Goal: Information Seeking & Learning: Learn about a topic

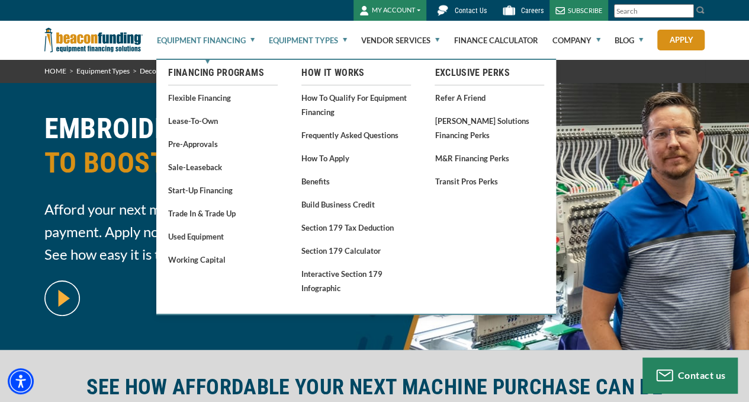
click at [252, 39] on link "Equipment Financing" at bounding box center [206, 40] width 98 height 38
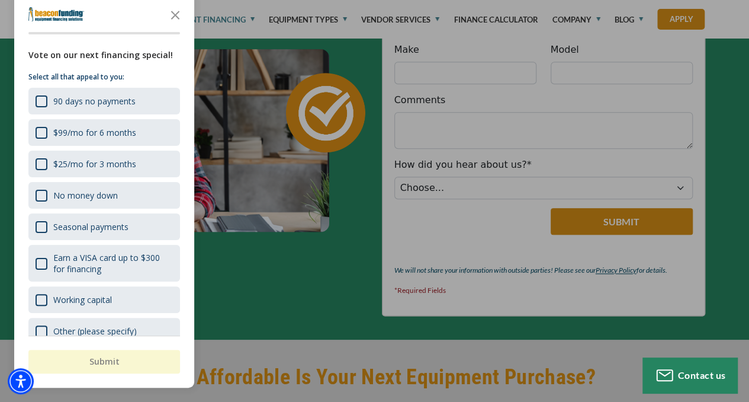
scroll to position [569, 0]
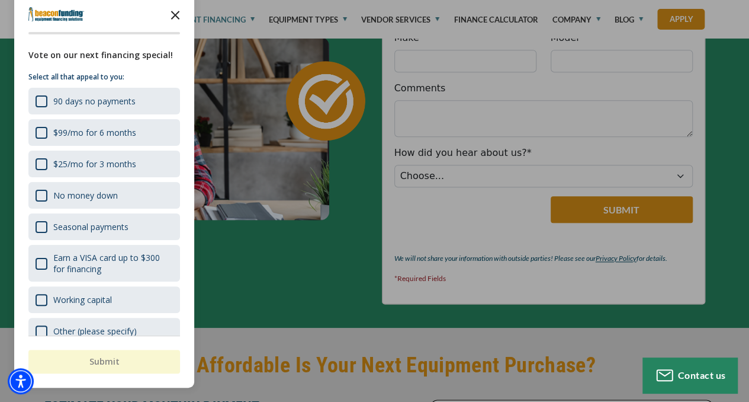
click at [175, 15] on polygon "Close the survey" at bounding box center [175, 15] width 9 height 9
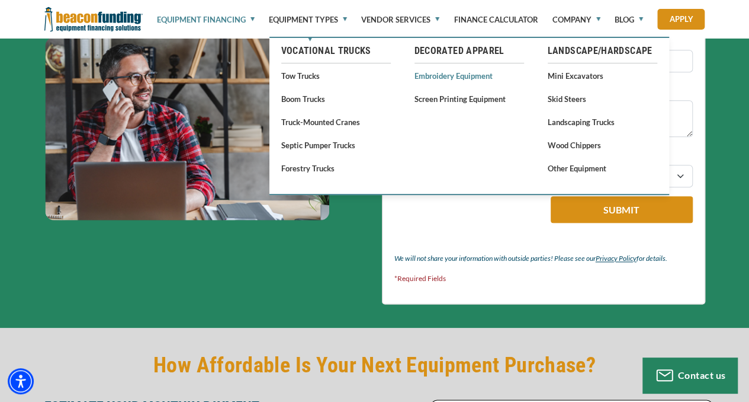
click at [450, 73] on link "Embroidery Equipment" at bounding box center [470, 75] width 110 height 15
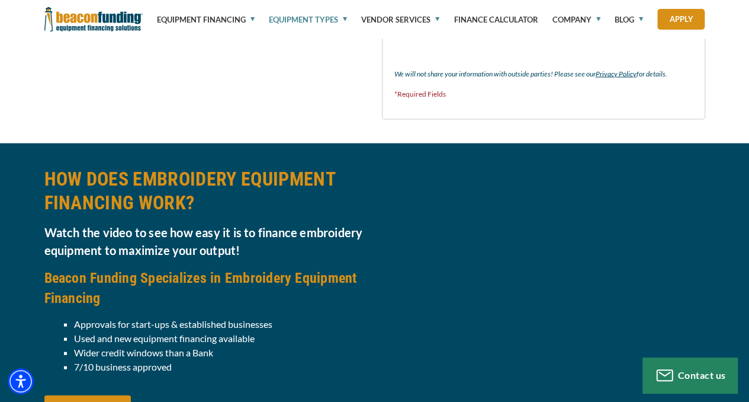
scroll to position [1184, 0]
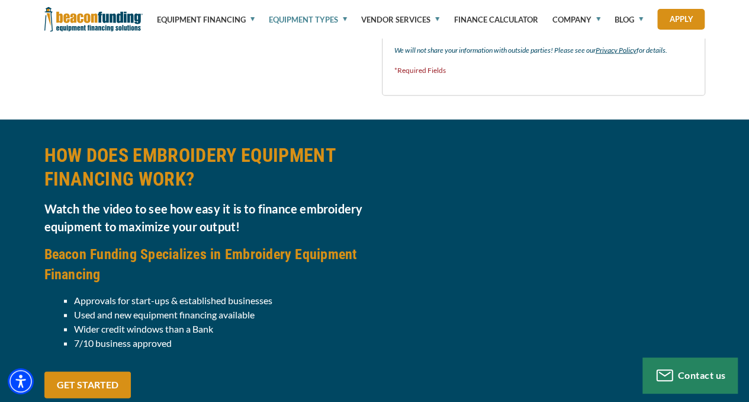
click at [488, 349] on div at bounding box center [544, 276] width 338 height 267
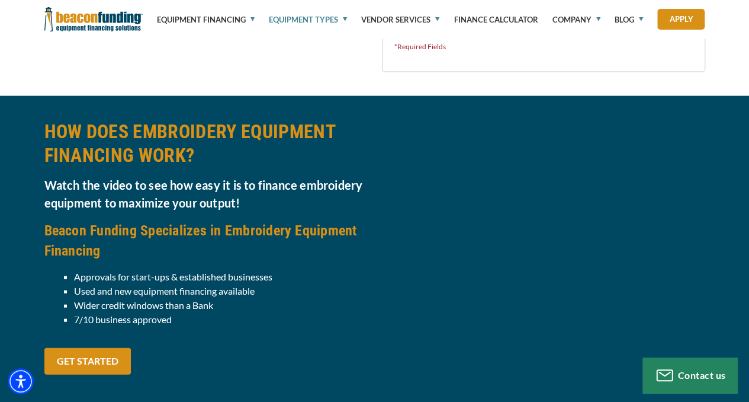
scroll to position [1232, 0]
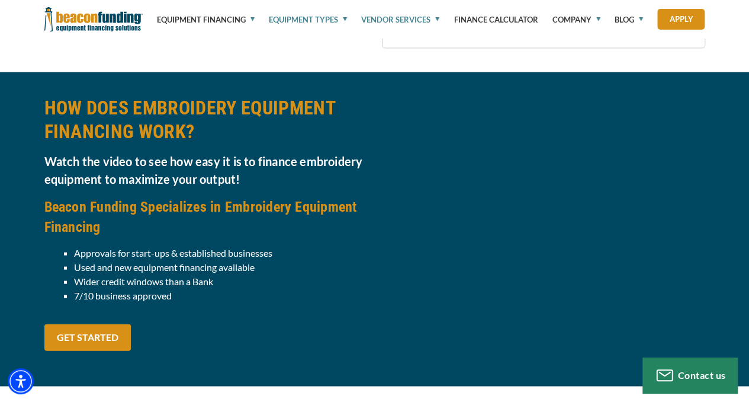
click at [417, 1] on link "Vendor Services" at bounding box center [400, 19] width 78 height 39
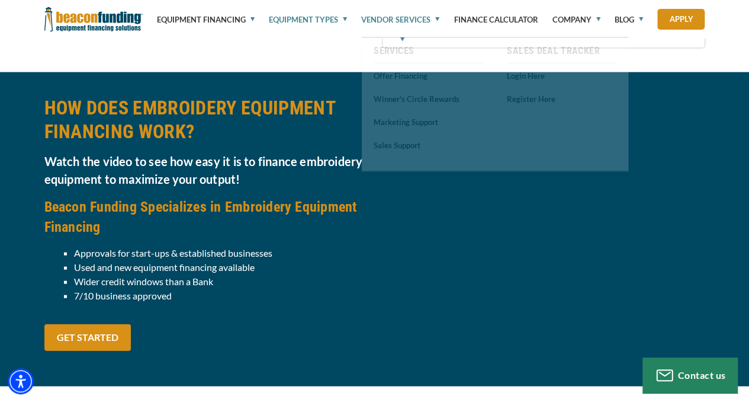
click at [410, 20] on link "Vendor Services" at bounding box center [400, 19] width 78 height 39
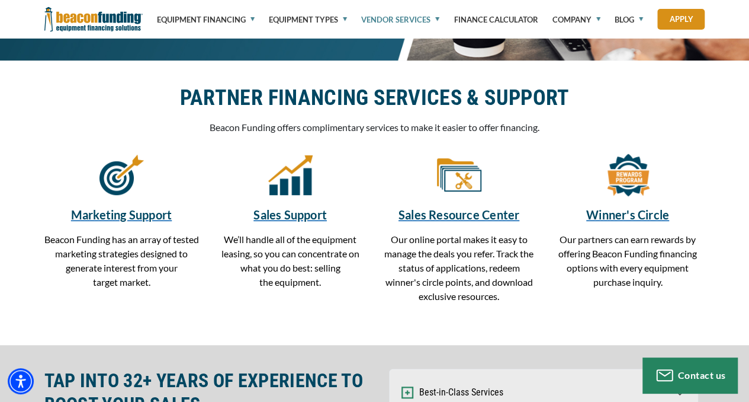
scroll to position [261, 0]
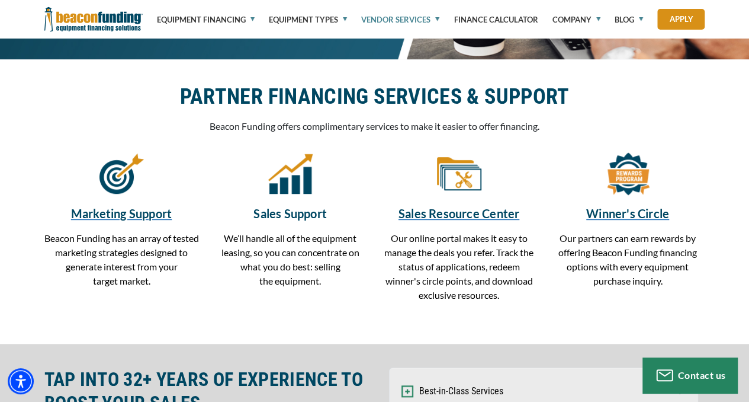
click at [296, 207] on h5 "Sales Support" at bounding box center [290, 213] width 155 height 18
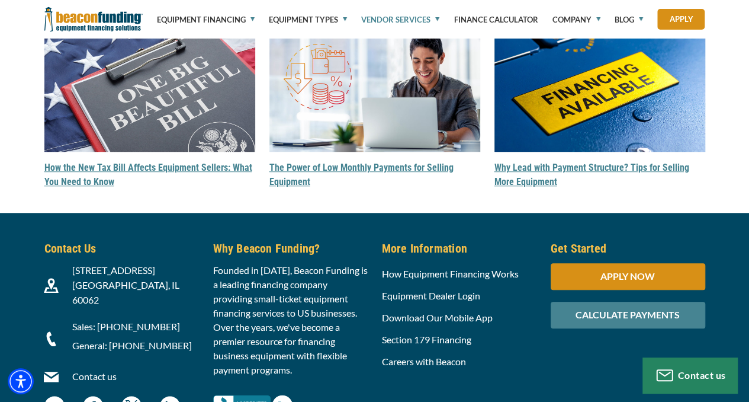
scroll to position [2654, 0]
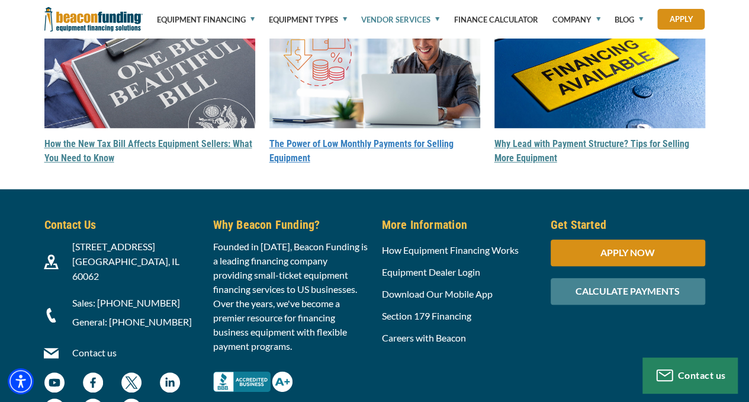
click at [393, 141] on link "The Power of Low Monthly Payments for Selling Equipment" at bounding box center [362, 150] width 184 height 25
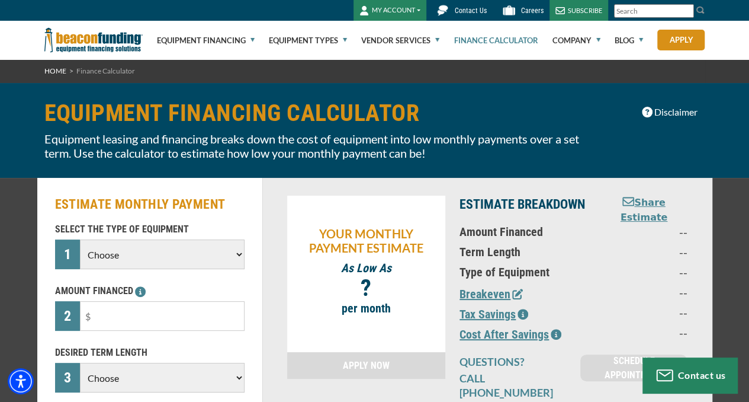
click at [238, 252] on select "Choose Backhoe Boom/Bucket Truck Chipper Commercial Mower Crane DTG/DTF Printin…" at bounding box center [162, 254] width 164 height 30
click at [501, 104] on h1 "EQUIPMENT FINANCING CALCULATOR" at bounding box center [318, 113] width 549 height 25
click at [410, 7] on button "MY ACCOUNT" at bounding box center [390, 10] width 73 height 21
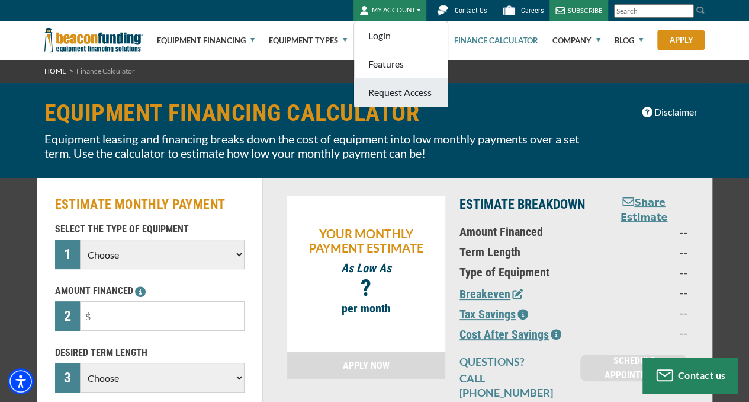
click at [425, 92] on link "Request Access" at bounding box center [401, 92] width 94 height 28
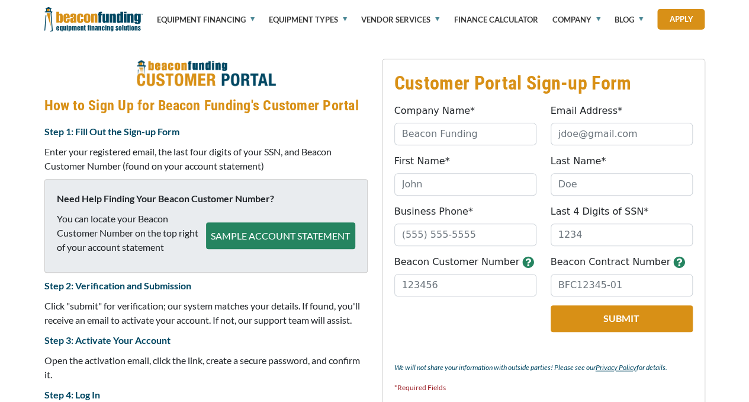
scroll to position [471, 0]
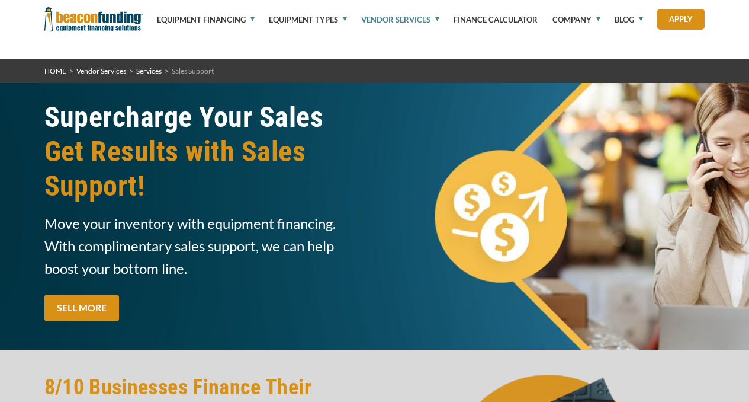
scroll to position [2892, 0]
